Goal: Task Accomplishment & Management: Manage account settings

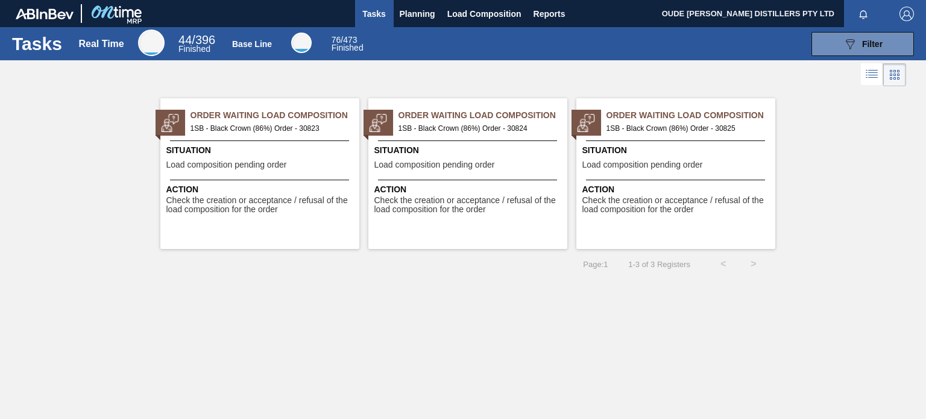
click at [238, 118] on span "Order Waiting Load Composition" at bounding box center [275, 115] width 169 height 13
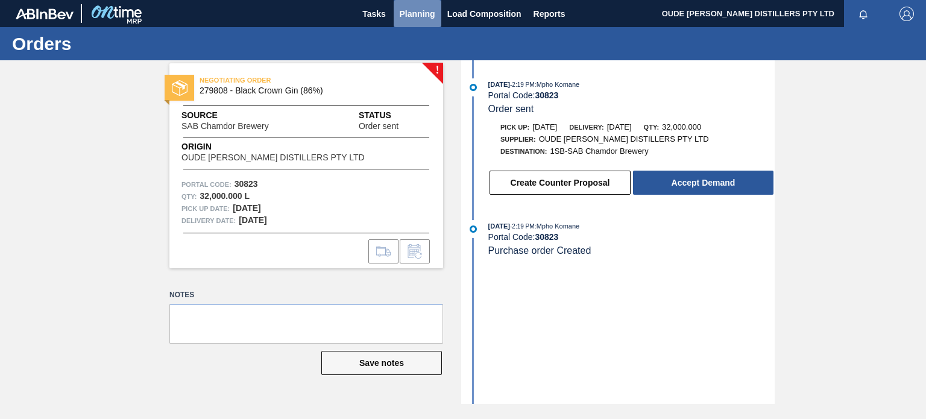
click at [413, 13] on span "Planning" at bounding box center [418, 14] width 36 height 14
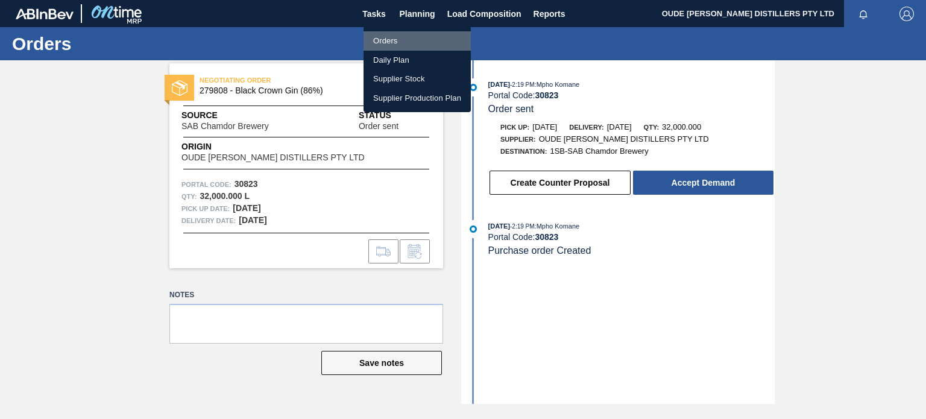
click at [395, 37] on li "Orders" at bounding box center [417, 40] width 107 height 19
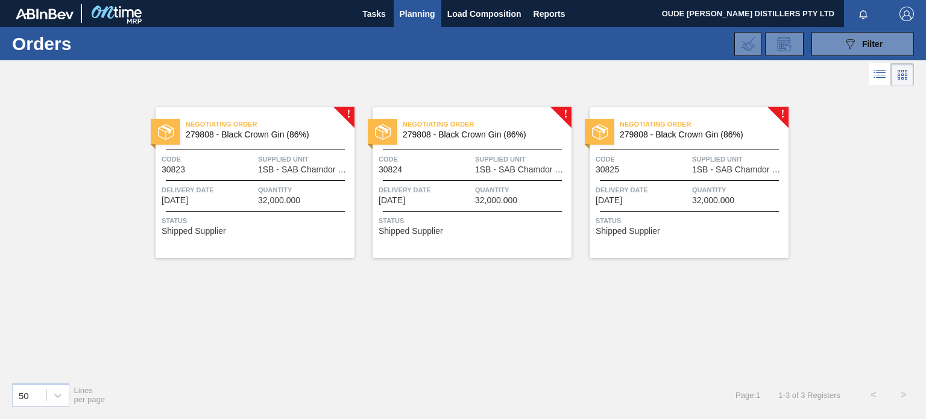
click at [219, 192] on span "Delivery Date" at bounding box center [208, 190] width 93 height 12
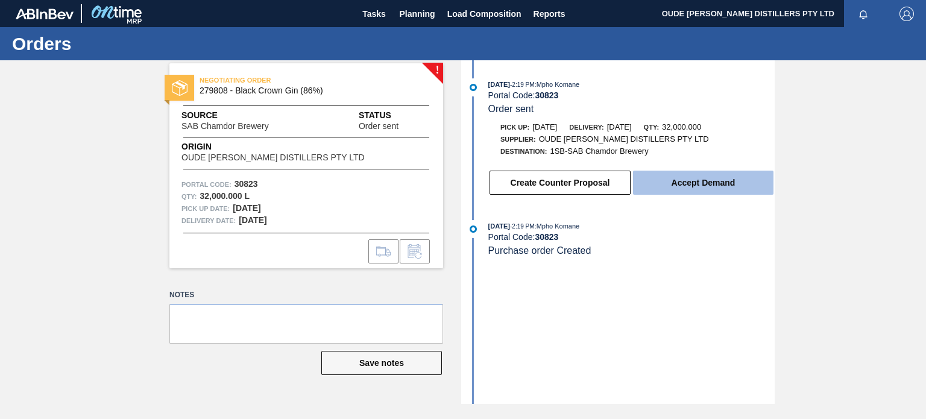
click at [657, 188] on button "Accept Demand" at bounding box center [703, 183] width 141 height 24
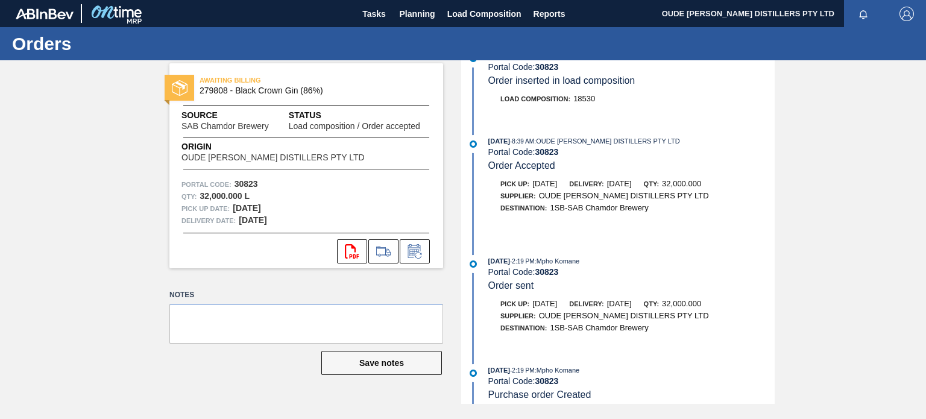
scroll to position [236, 0]
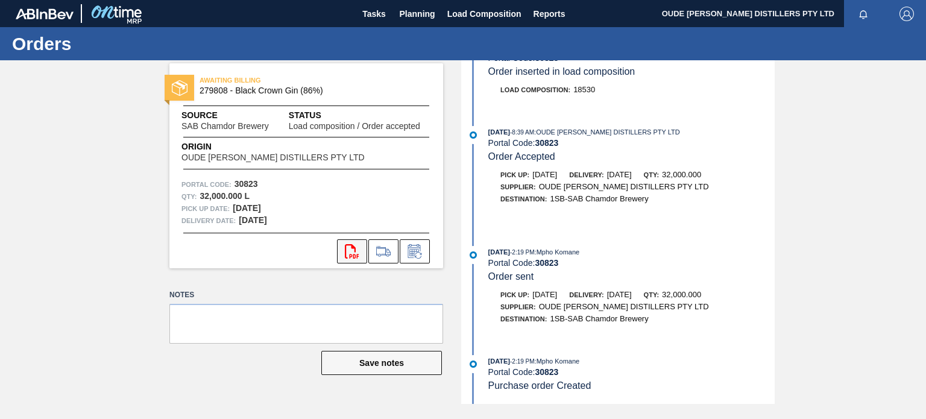
click at [343, 250] on button "svg{fill:#ff0000}" at bounding box center [352, 251] width 30 height 24
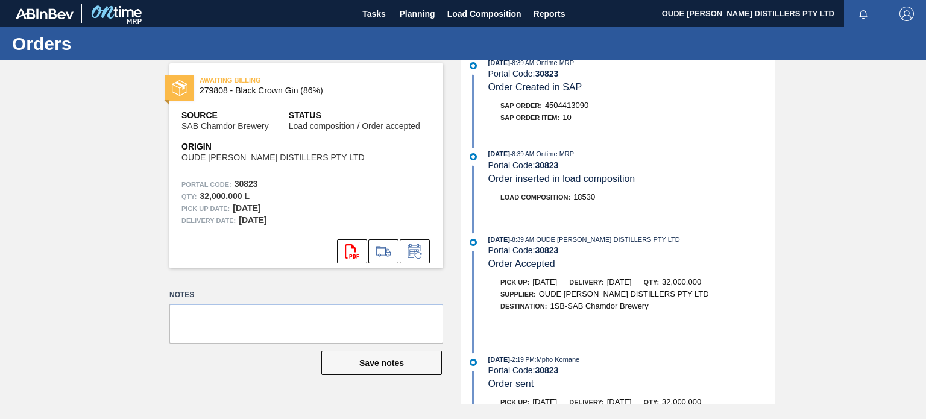
scroll to position [116, 0]
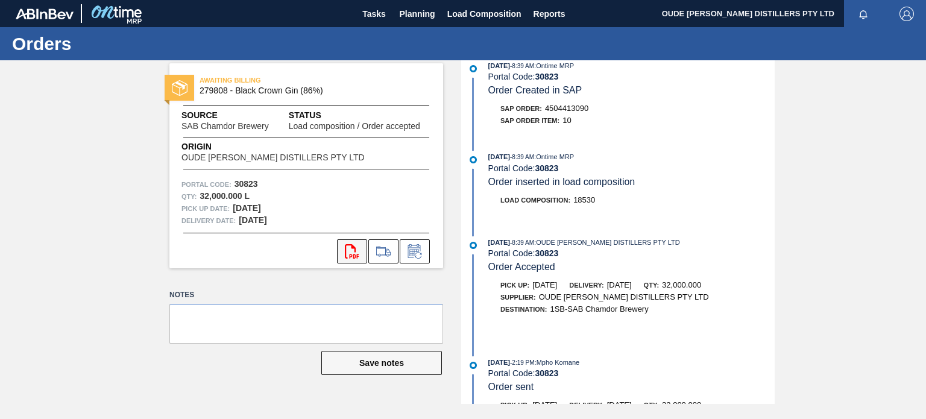
click at [343, 251] on button "svg{fill:#ff0000}" at bounding box center [352, 251] width 30 height 24
click at [416, 13] on span "Planning" at bounding box center [418, 14] width 36 height 14
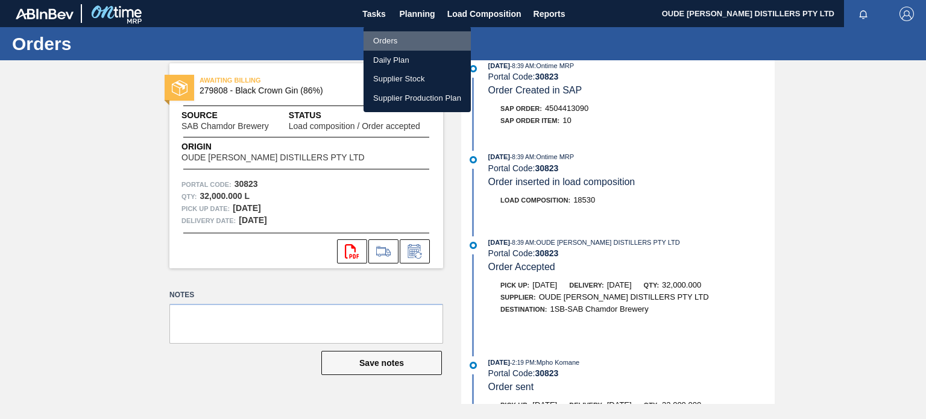
click at [398, 40] on li "Orders" at bounding box center [417, 40] width 107 height 19
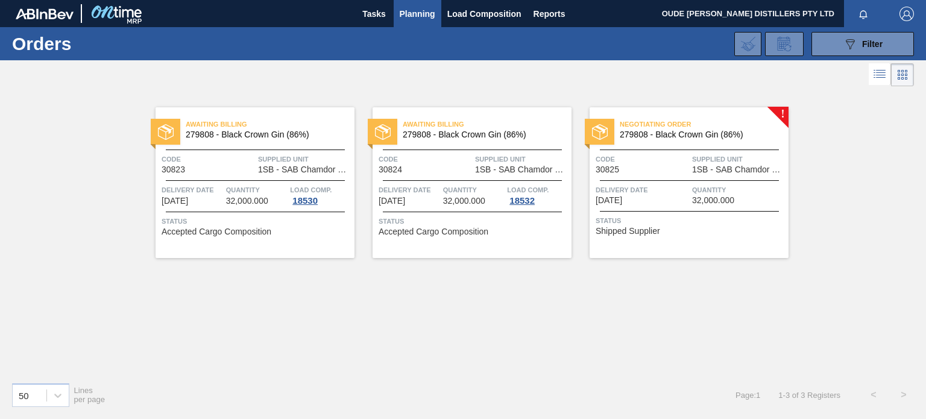
click at [671, 192] on span "Delivery Date" at bounding box center [642, 190] width 93 height 12
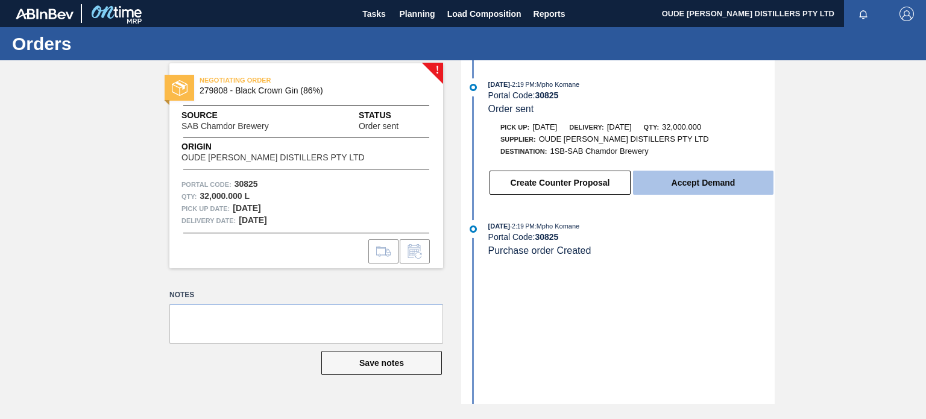
click at [709, 185] on button "Accept Demand" at bounding box center [703, 183] width 141 height 24
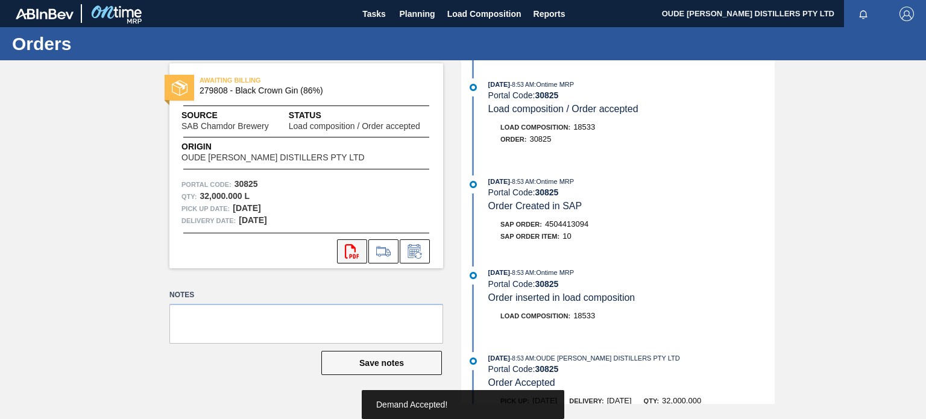
click at [353, 248] on icon at bounding box center [352, 251] width 14 height 14
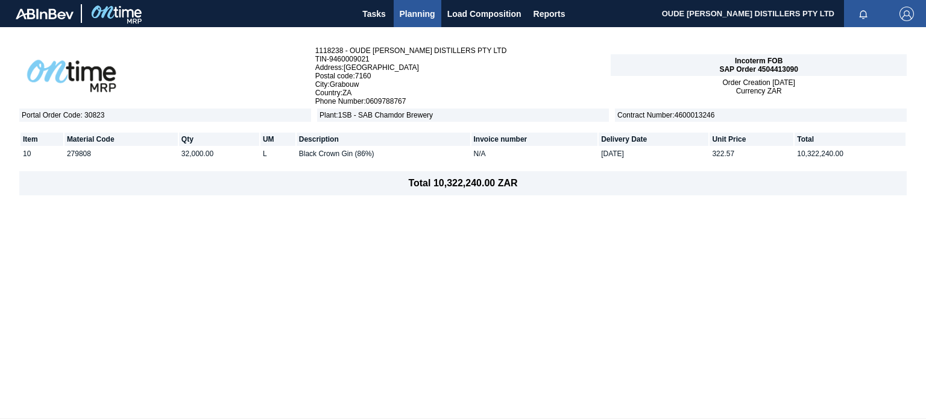
click at [428, 14] on span "Planning" at bounding box center [418, 14] width 36 height 14
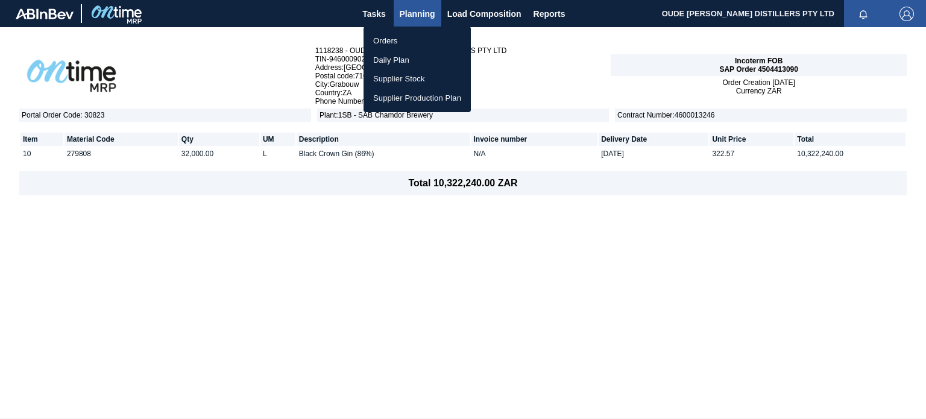
click at [396, 39] on li "Orders" at bounding box center [417, 40] width 107 height 19
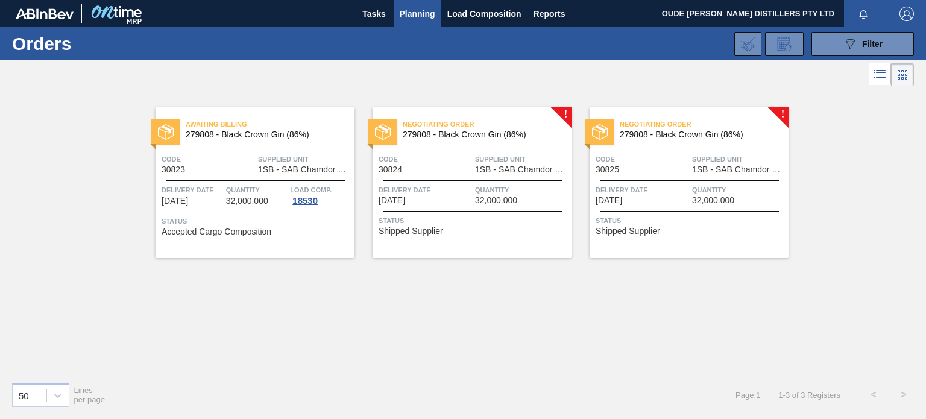
click at [458, 182] on div "Negotiating Order 279808 - Black Crown Gin (86%) Code 30824 Supplied Unit 1SB -…" at bounding box center [472, 182] width 199 height 151
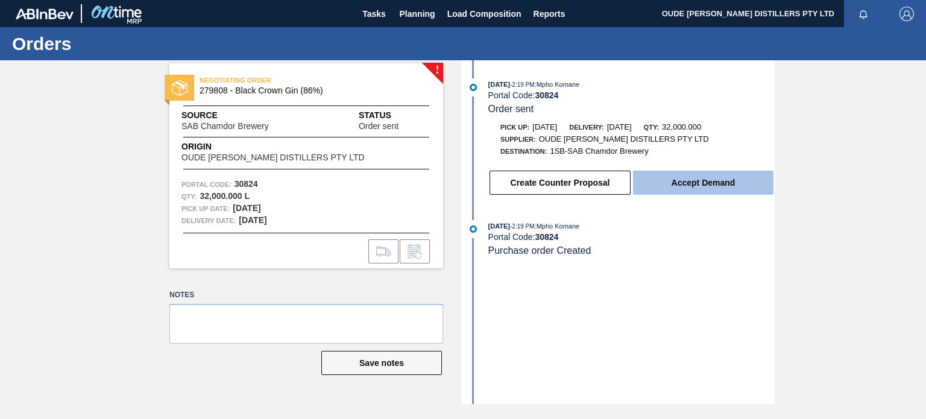
click at [738, 181] on button "Accept Demand" at bounding box center [703, 183] width 141 height 24
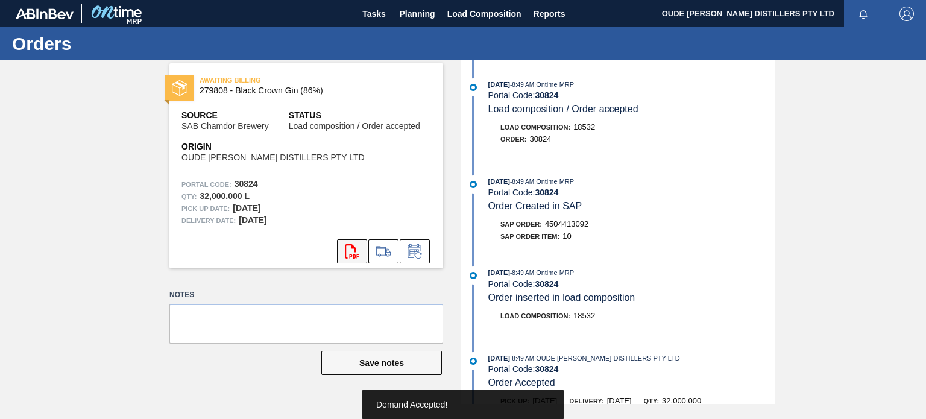
click at [363, 253] on button "svg{fill:#ff0000}" at bounding box center [352, 251] width 30 height 24
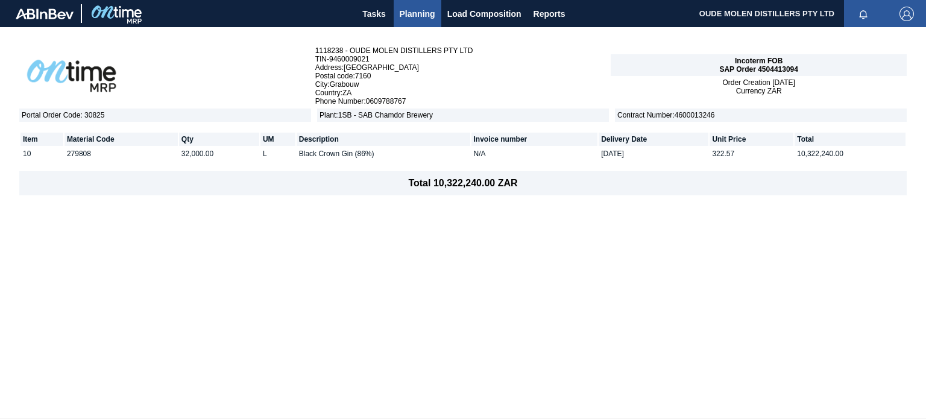
click at [496, 256] on div "1118238 - OUDE [PERSON_NAME] DISTILLERS PTY LTD TIN - 9460009021 Address : [GEO…" at bounding box center [463, 222] width 926 height 391
